Goal: Use online tool/utility: Utilize a website feature to perform a specific function

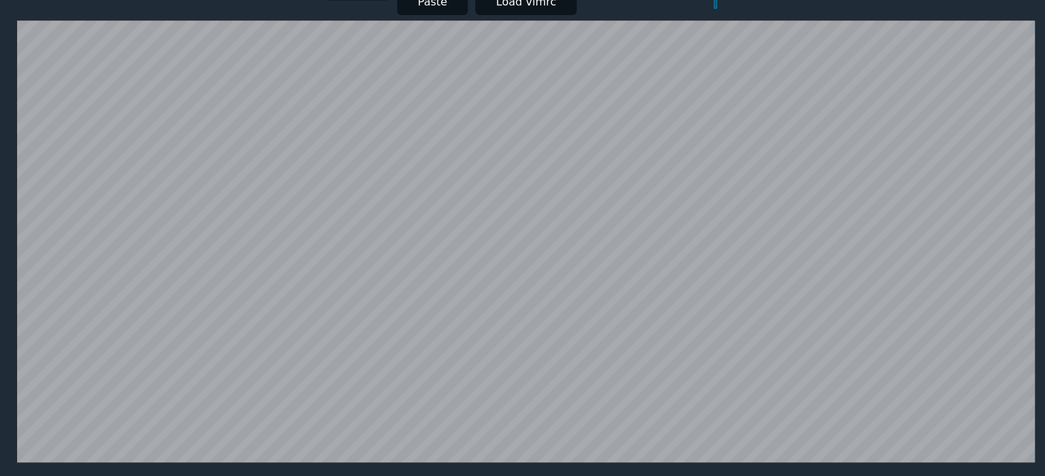
scroll to position [274, 0]
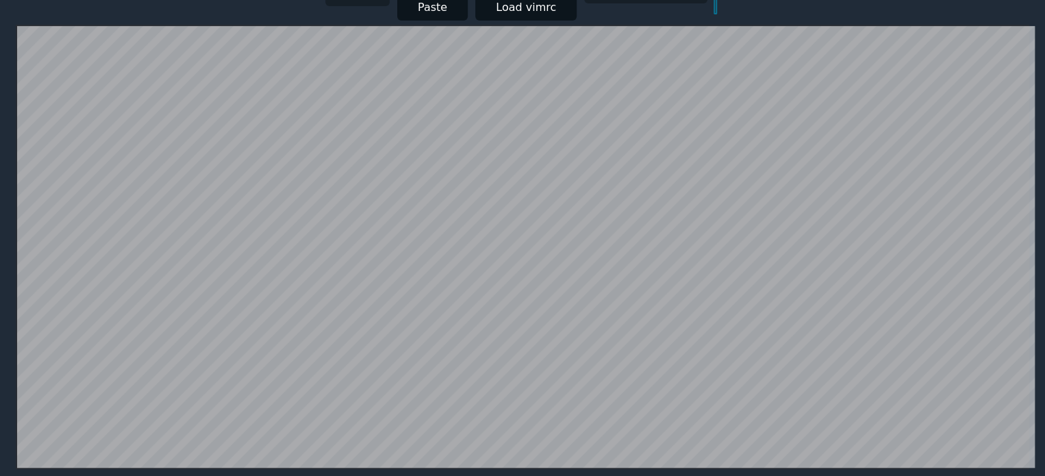
type input "***"
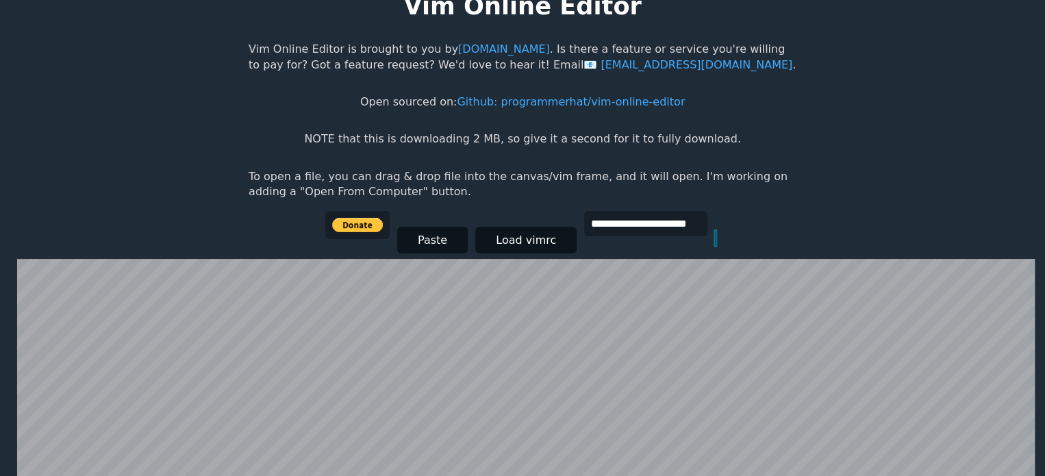
scroll to position [0, 0]
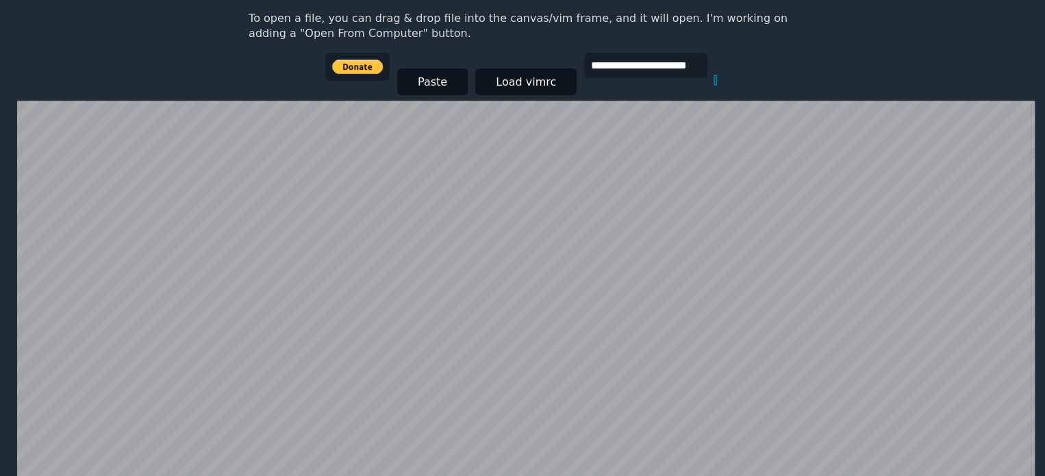
scroll to position [197, 0]
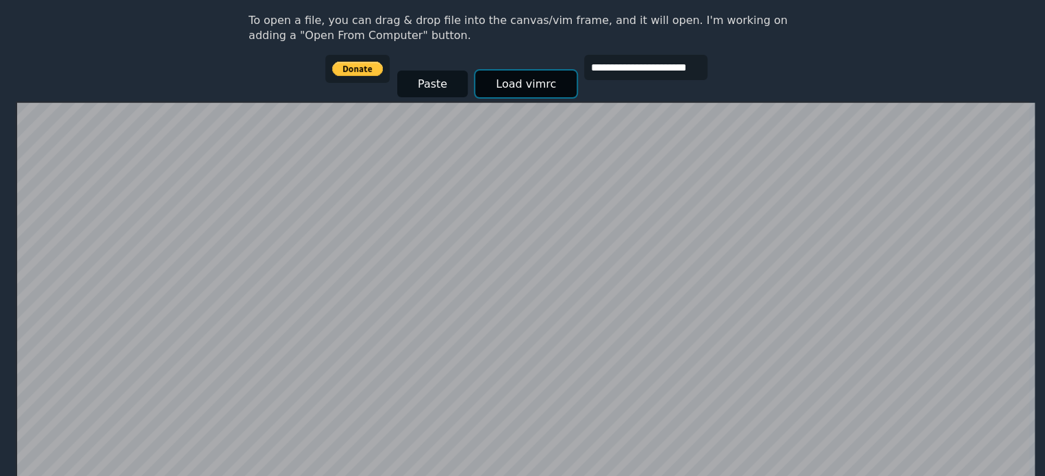
click at [515, 79] on button "Load vimrc" at bounding box center [525, 84] width 101 height 27
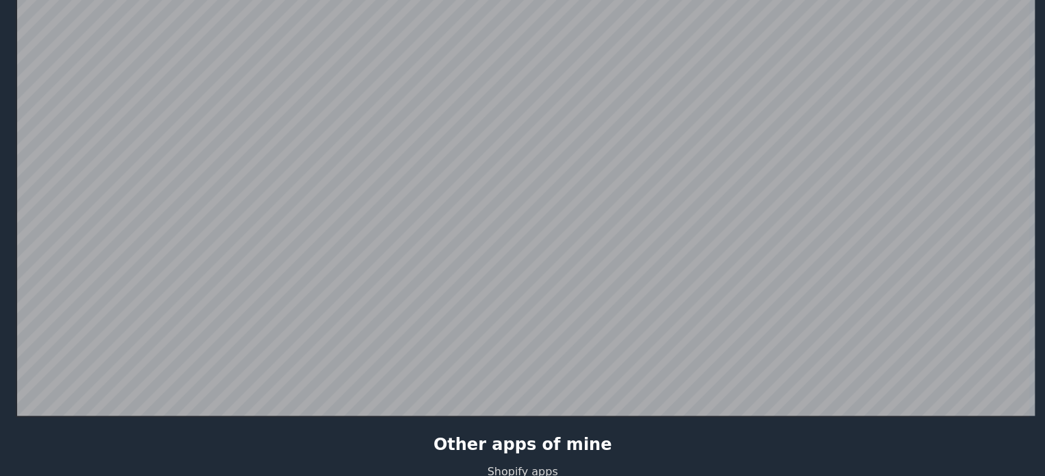
scroll to position [274, 0]
